Goal: Information Seeking & Learning: Learn about a topic

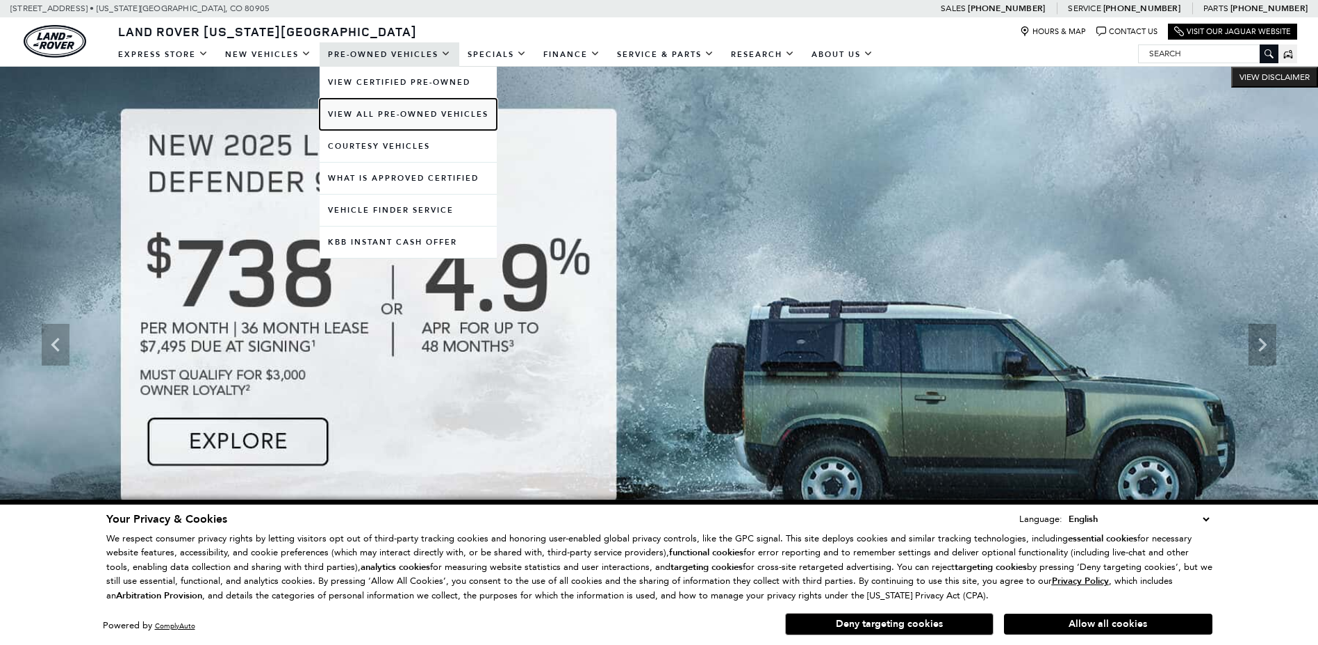
click at [375, 111] on link "View All Pre-Owned Vehicles" at bounding box center [408, 114] width 177 height 31
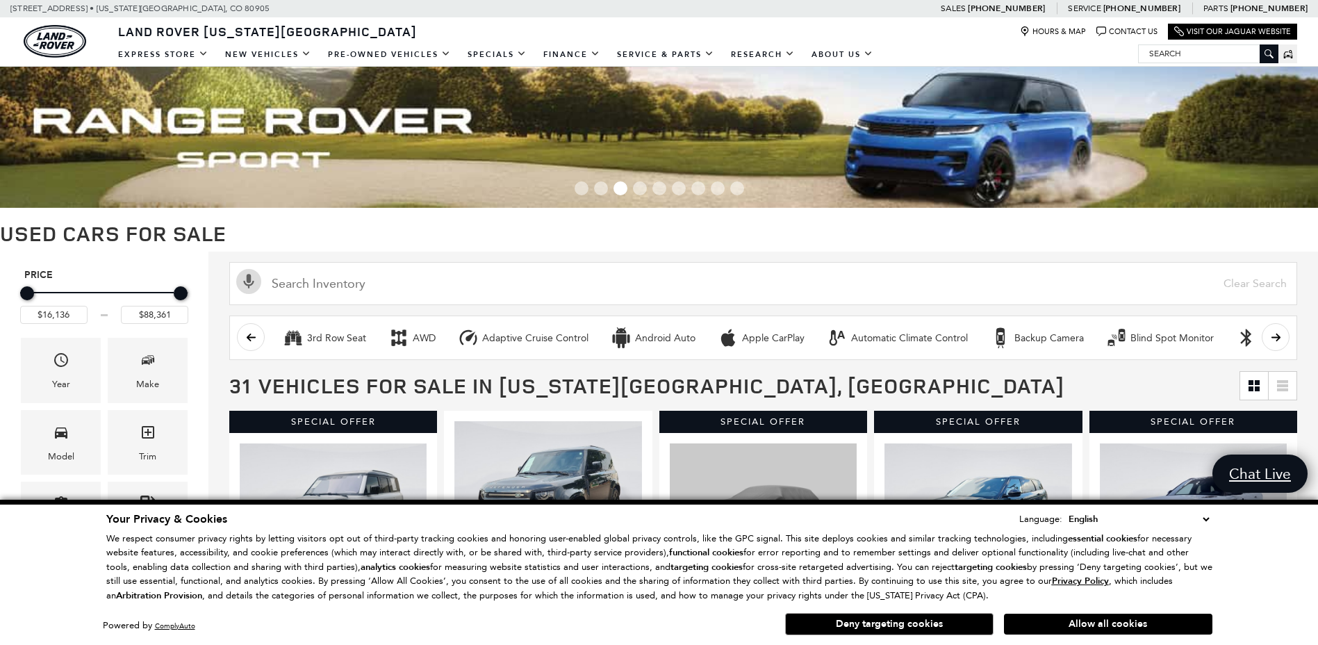
click at [1181, 53] on input "Search" at bounding box center [1207, 53] width 139 height 17
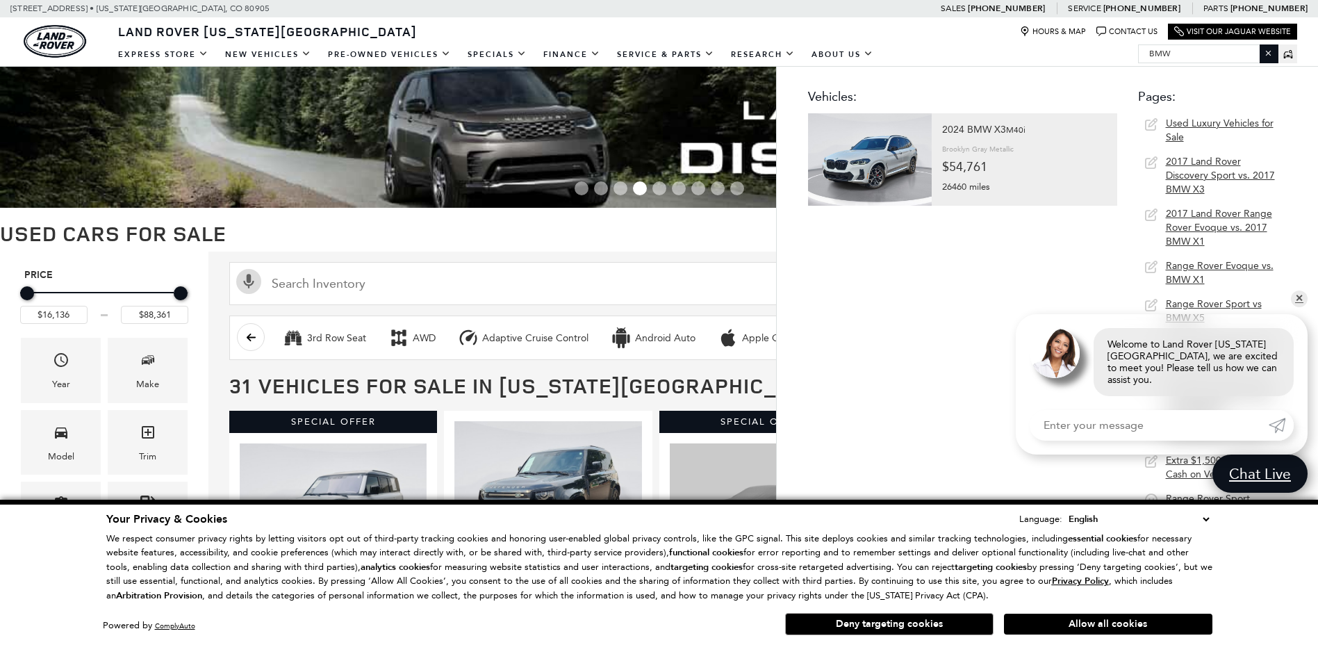
type input "bmw"
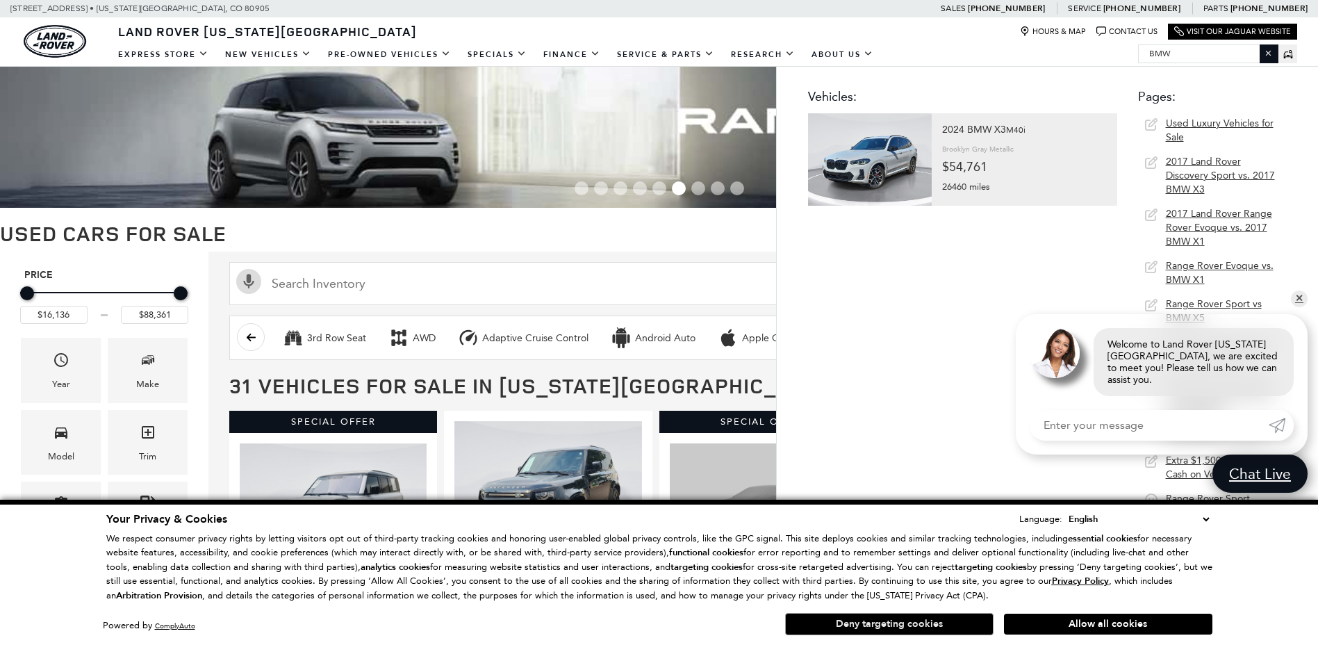
click at [958, 624] on button "Deny targeting cookies" at bounding box center [889, 624] width 208 height 22
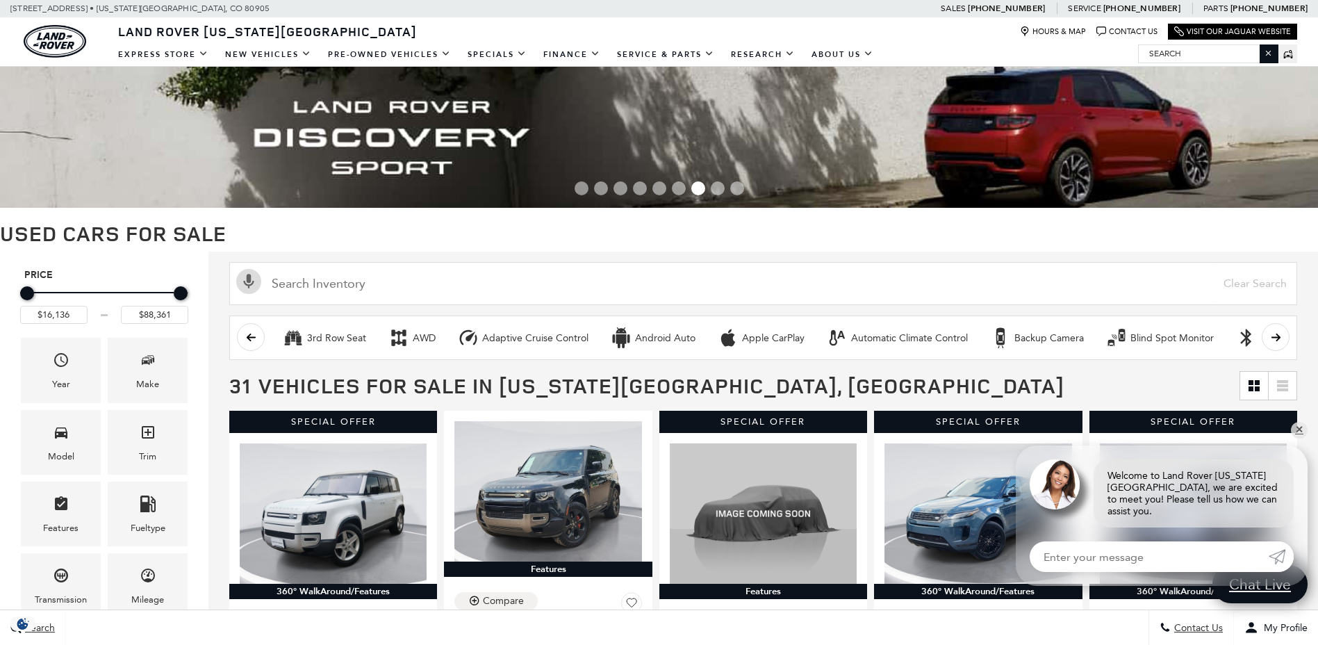
click at [1286, 54] on icon at bounding box center [1288, 54] width 10 height 10
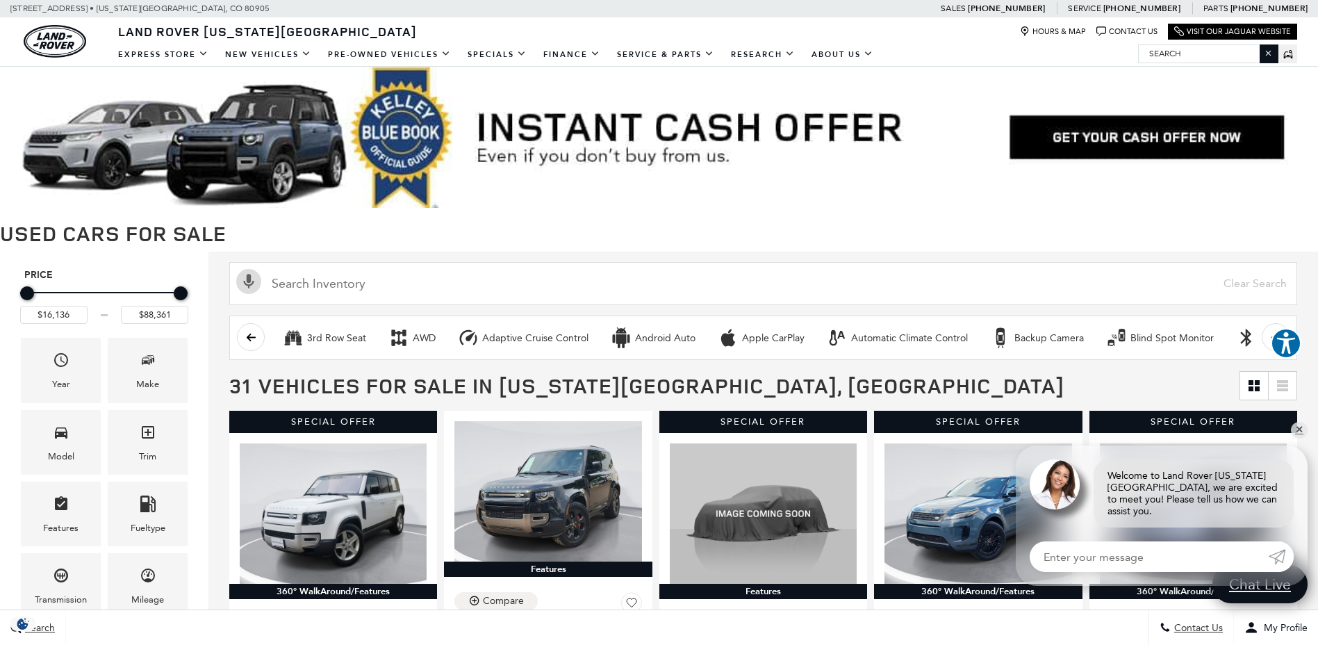
click at [1187, 57] on input "Search" at bounding box center [1207, 53] width 139 height 17
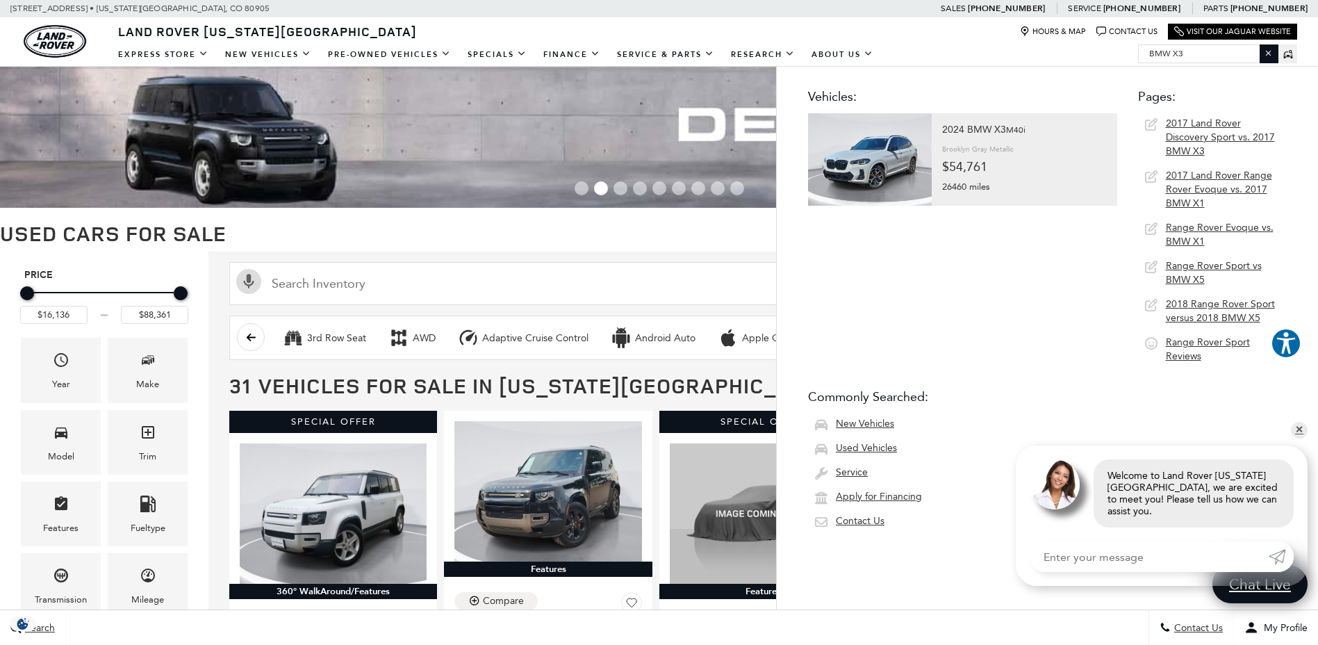
type input "bmw x3"
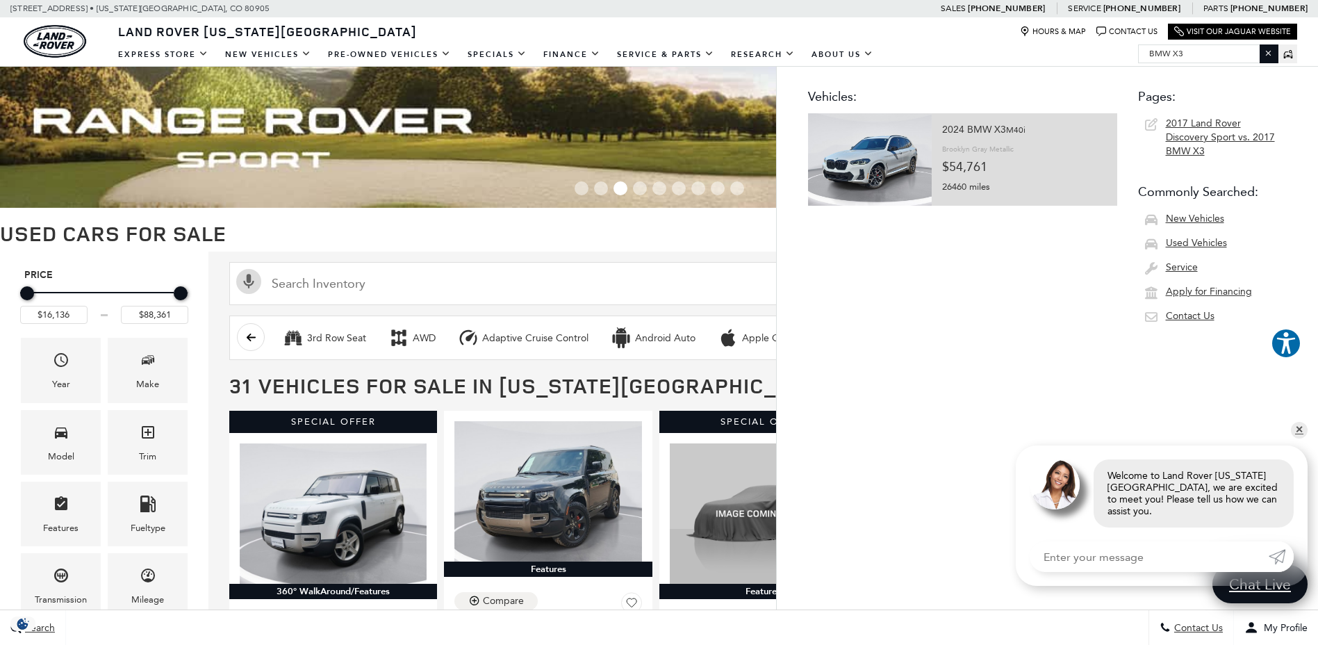
click at [970, 134] on div "2024 BMW X3 M40i" at bounding box center [1024, 129] width 165 height 19
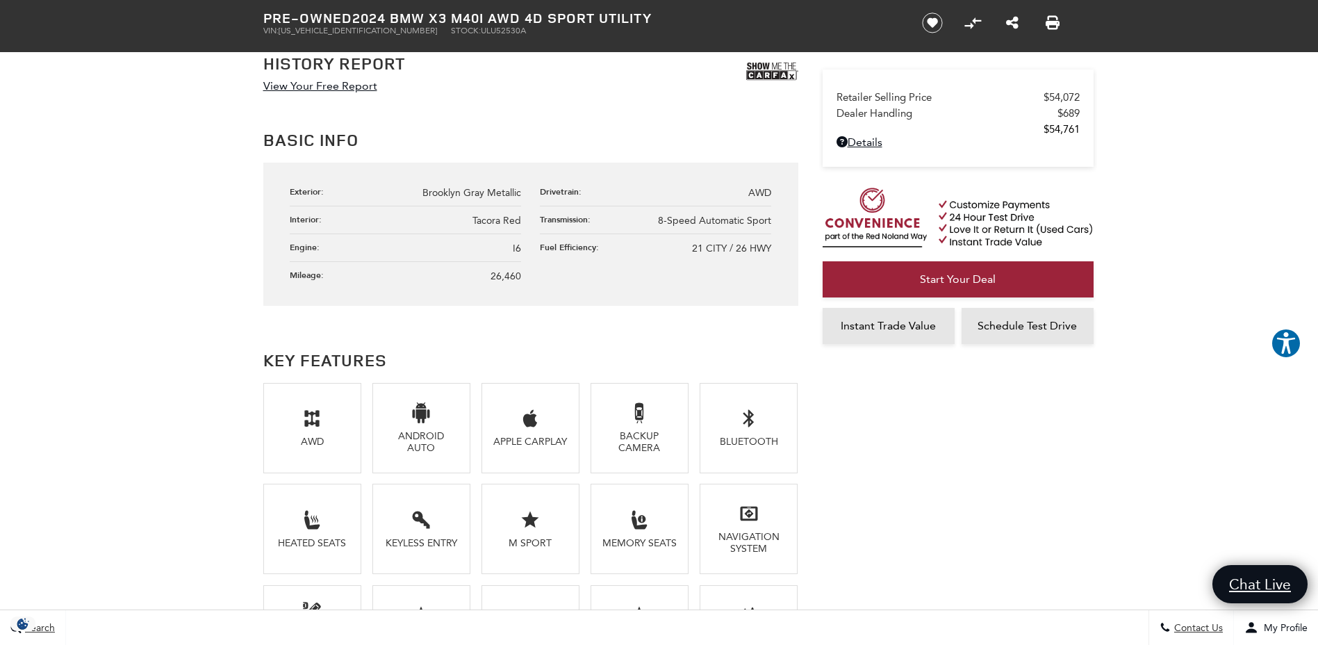
scroll to position [695, 0]
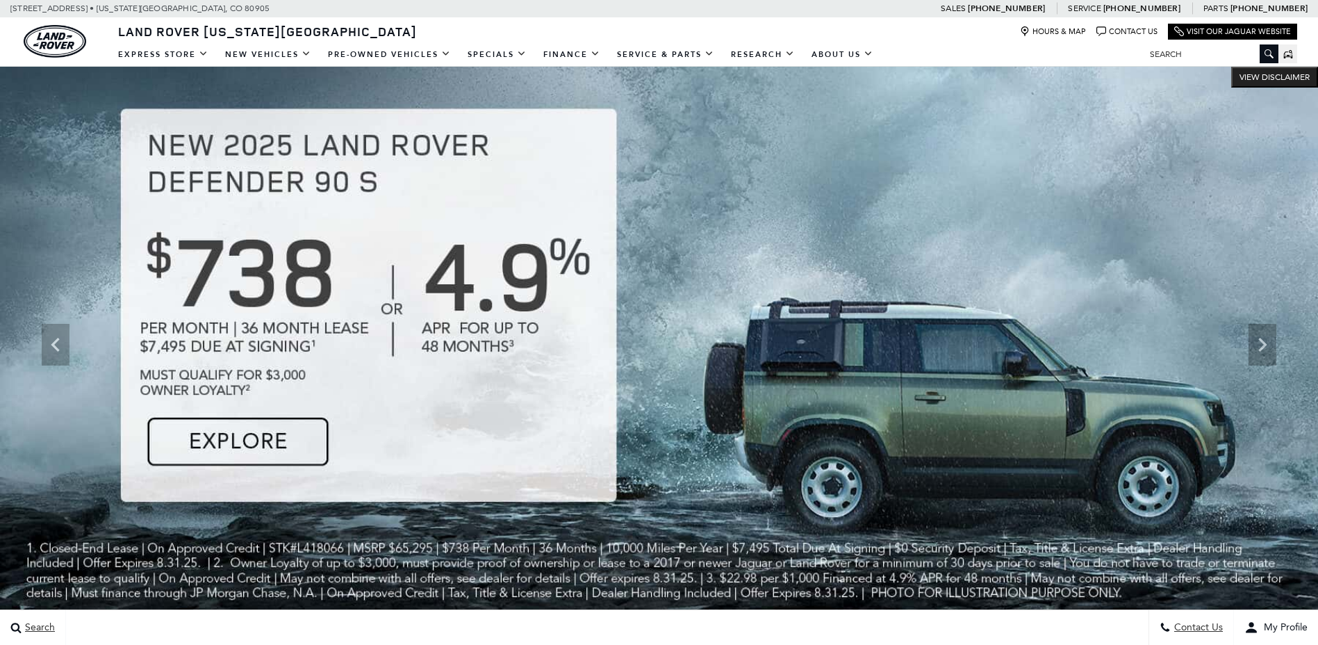
click at [1205, 51] on input "Search" at bounding box center [1208, 54] width 139 height 17
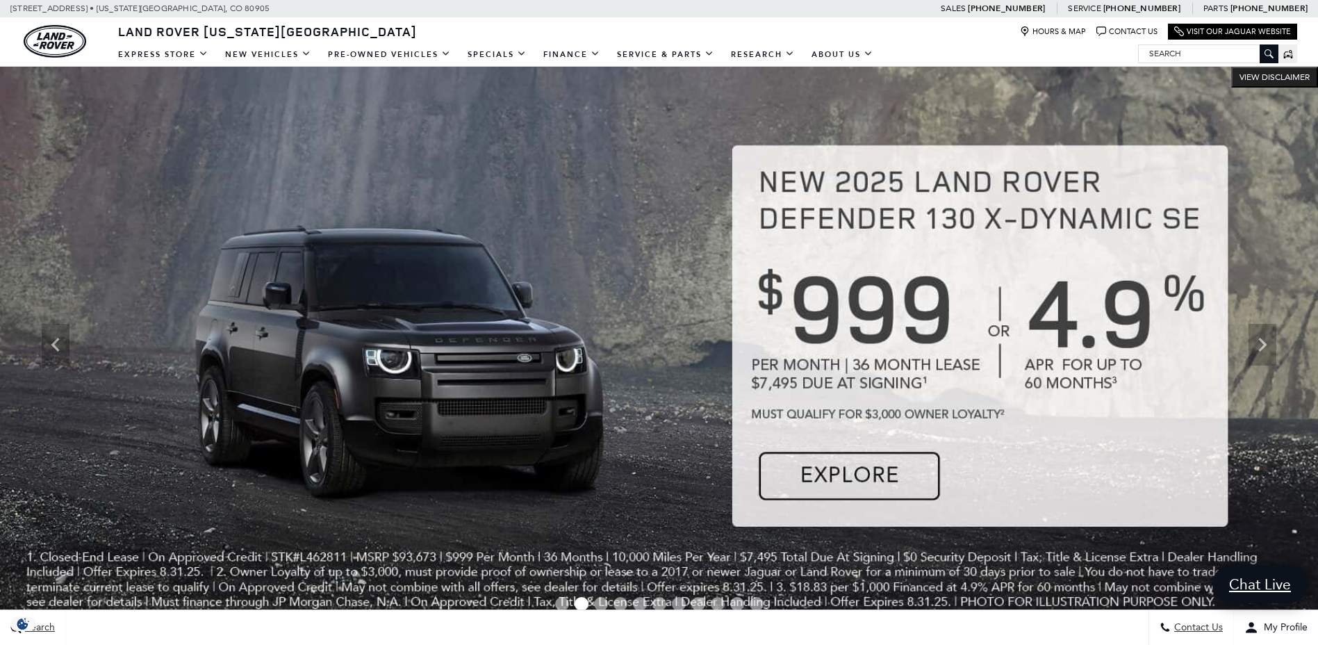
click at [1205, 51] on input "Search" at bounding box center [1207, 53] width 139 height 17
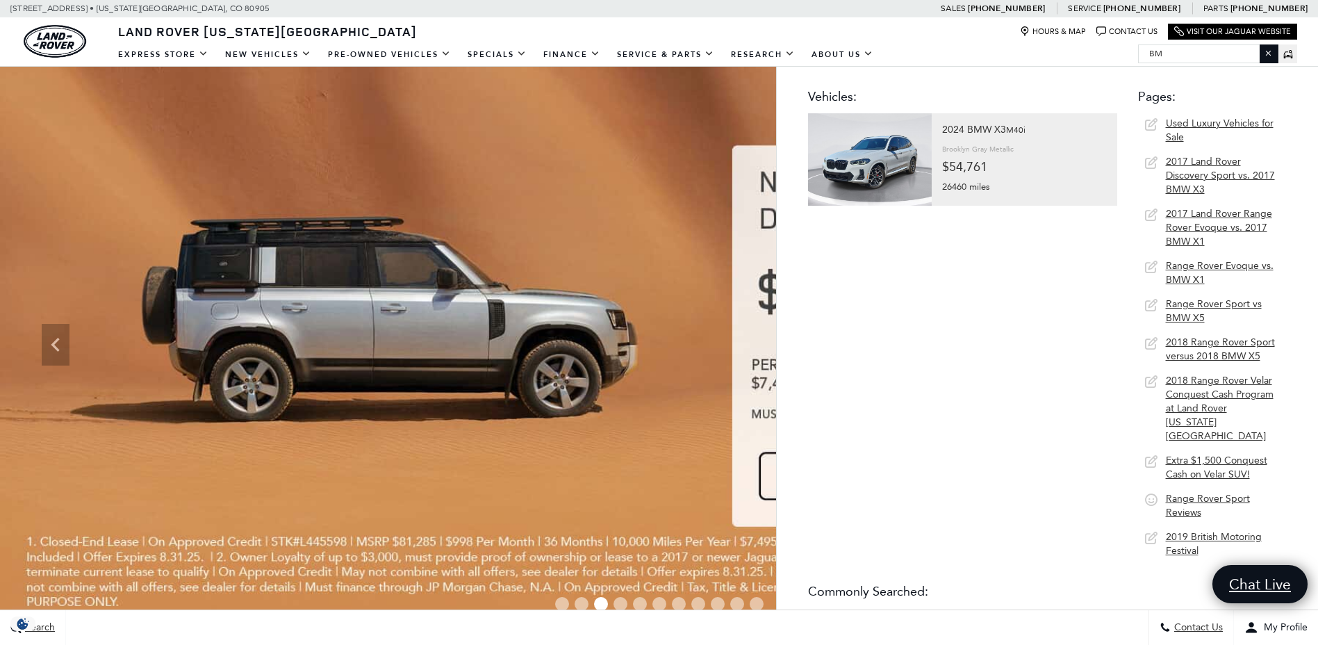
type input "bmw"
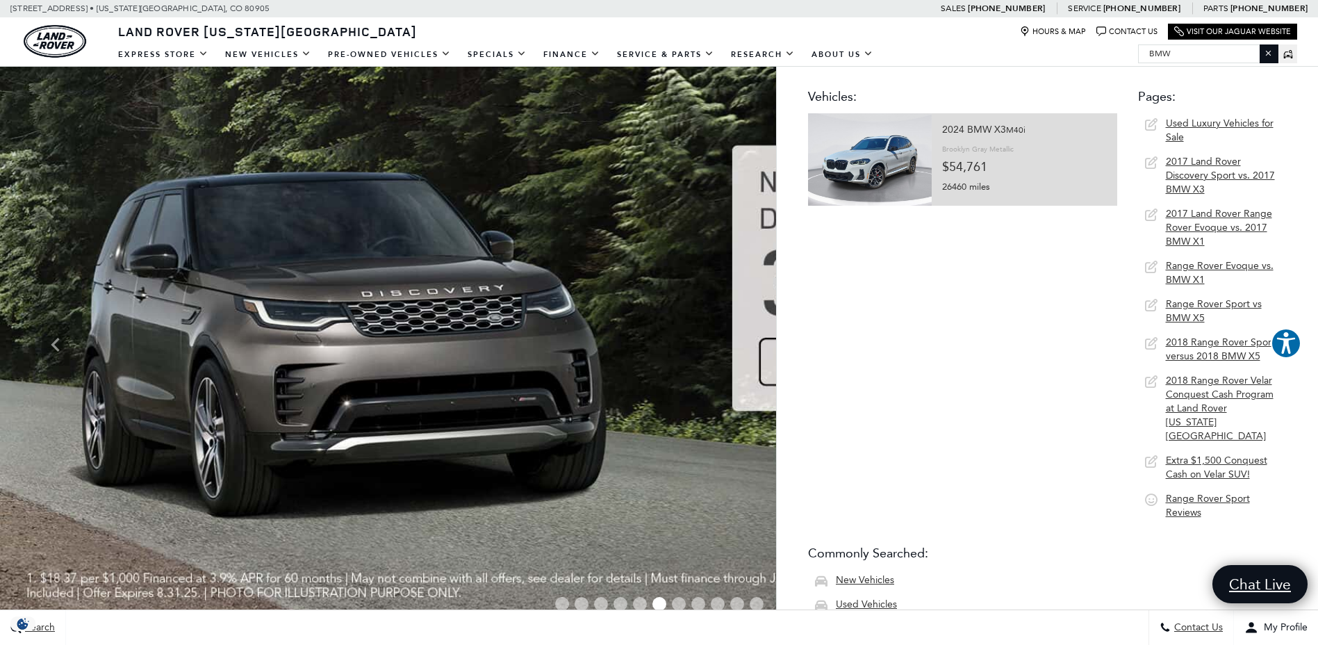
click at [942, 154] on div "Brooklyn Gray Metallic" at bounding box center [978, 149] width 72 height 19
